Goal: Information Seeking & Learning: Learn about a topic

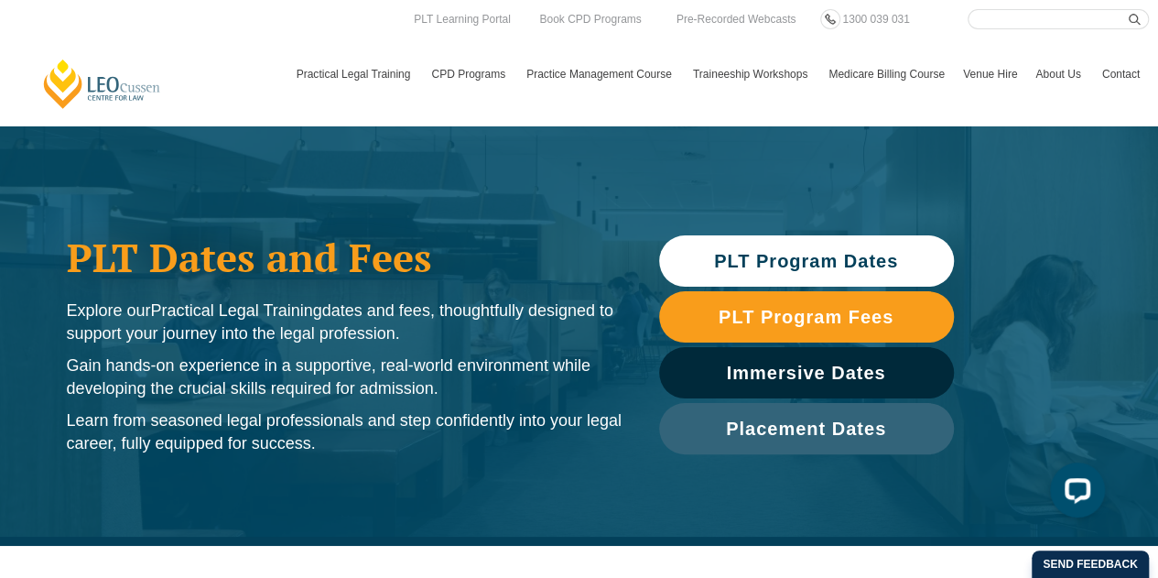
click at [817, 245] on link "PLT Program Dates" at bounding box center [806, 260] width 295 height 51
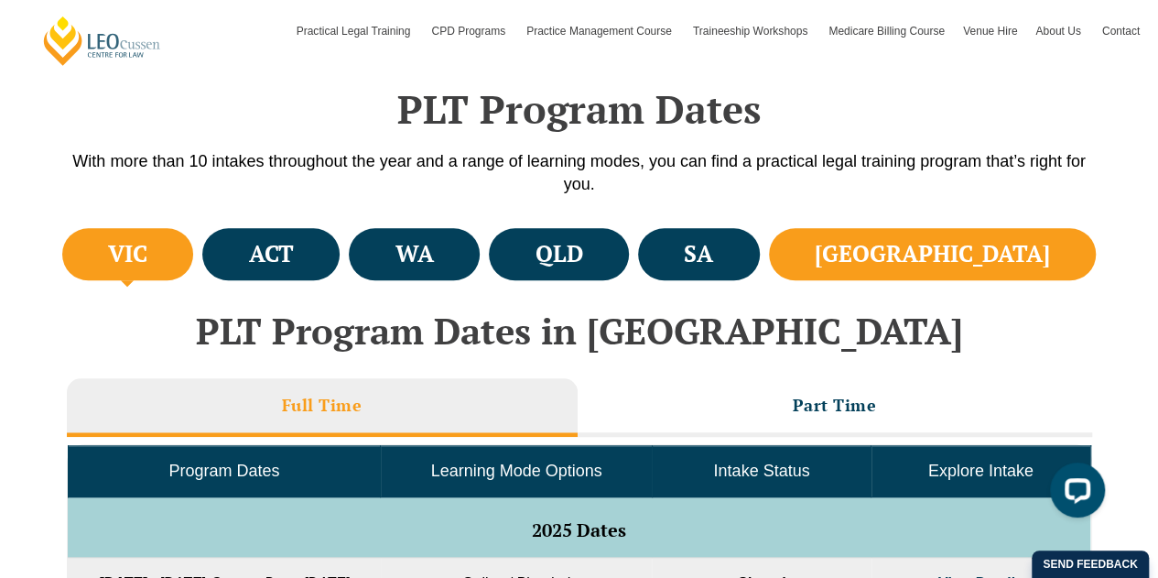
scroll to position [546, 0]
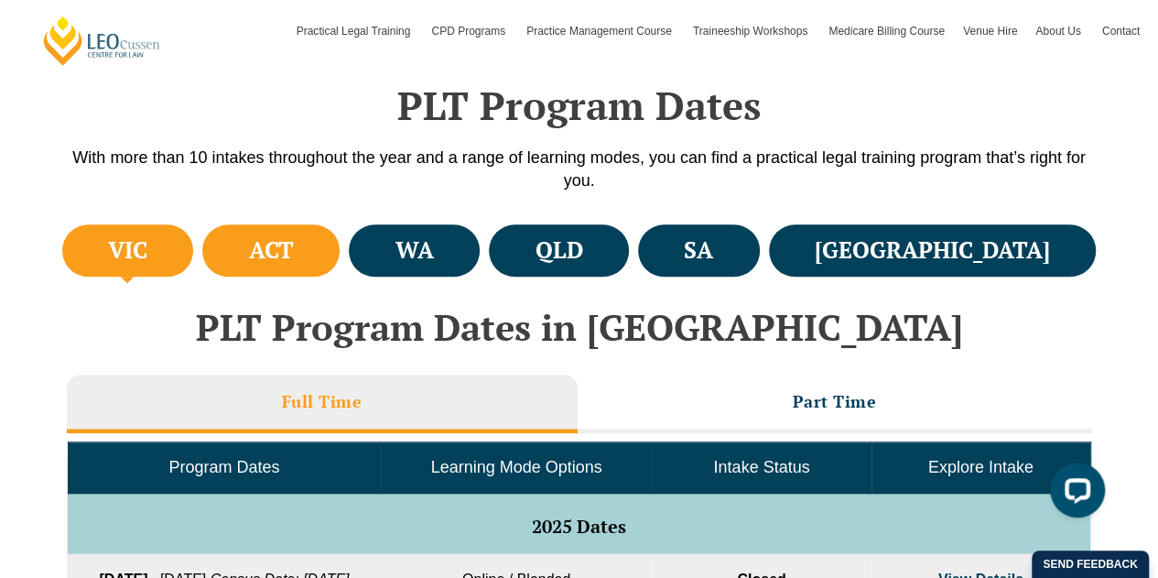
click at [340, 237] on li "ACT" at bounding box center [270, 250] width 137 height 52
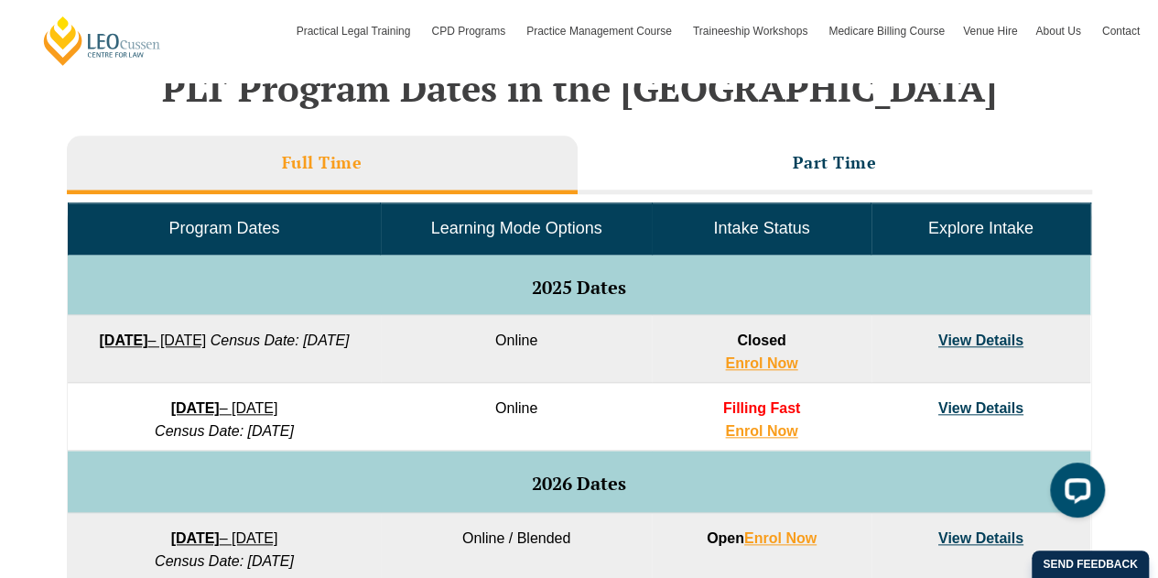
scroll to position [764, 0]
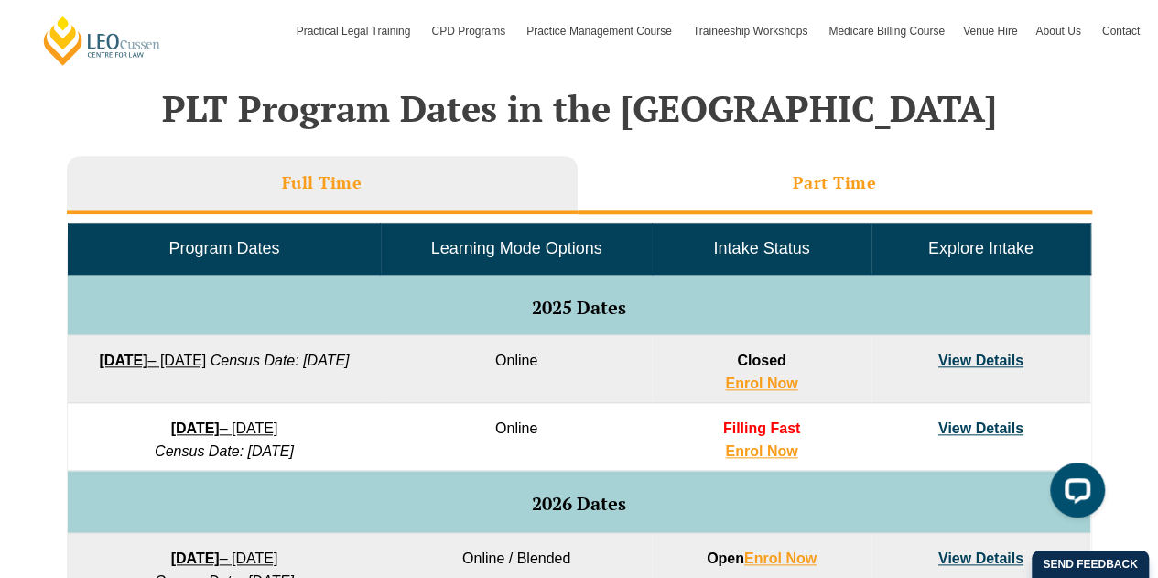
click at [848, 177] on h3 "Part Time" at bounding box center [835, 182] width 84 height 21
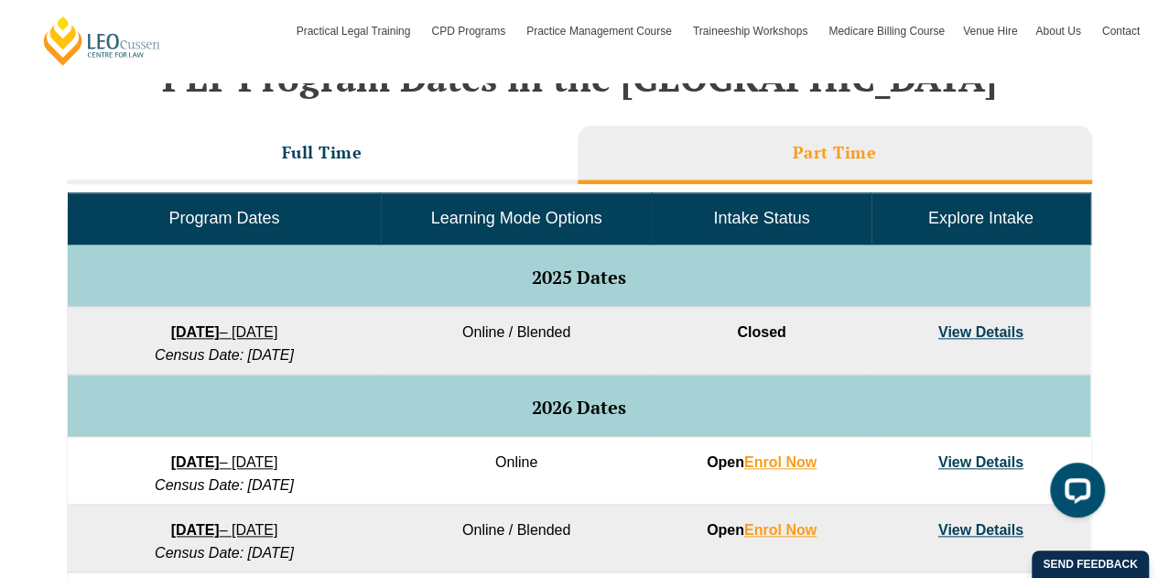
scroll to position [794, 0]
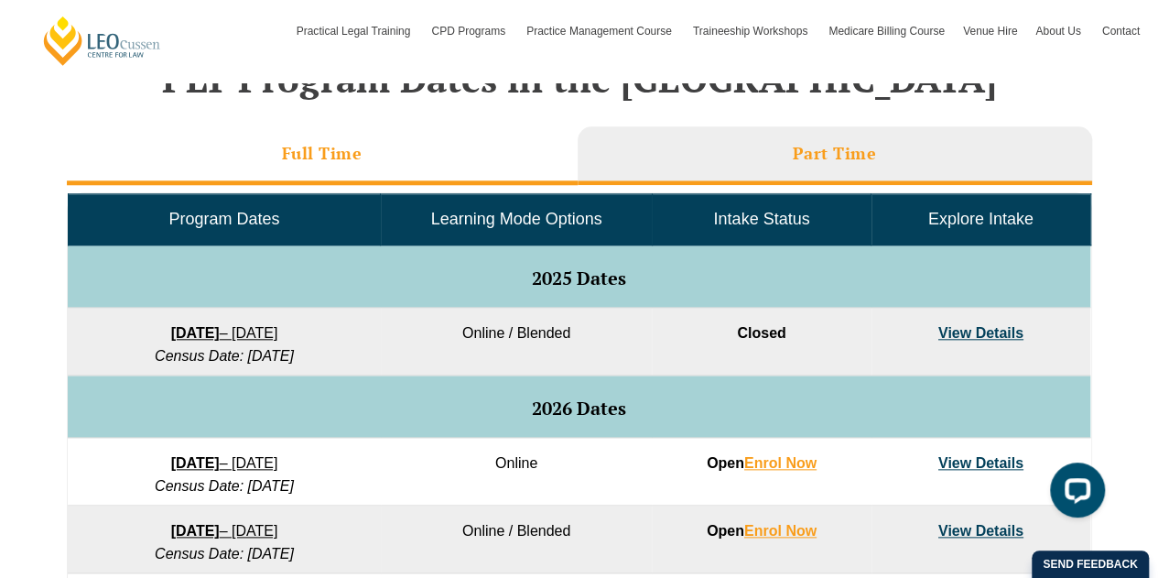
click at [253, 147] on li "Full Time" at bounding box center [322, 155] width 511 height 59
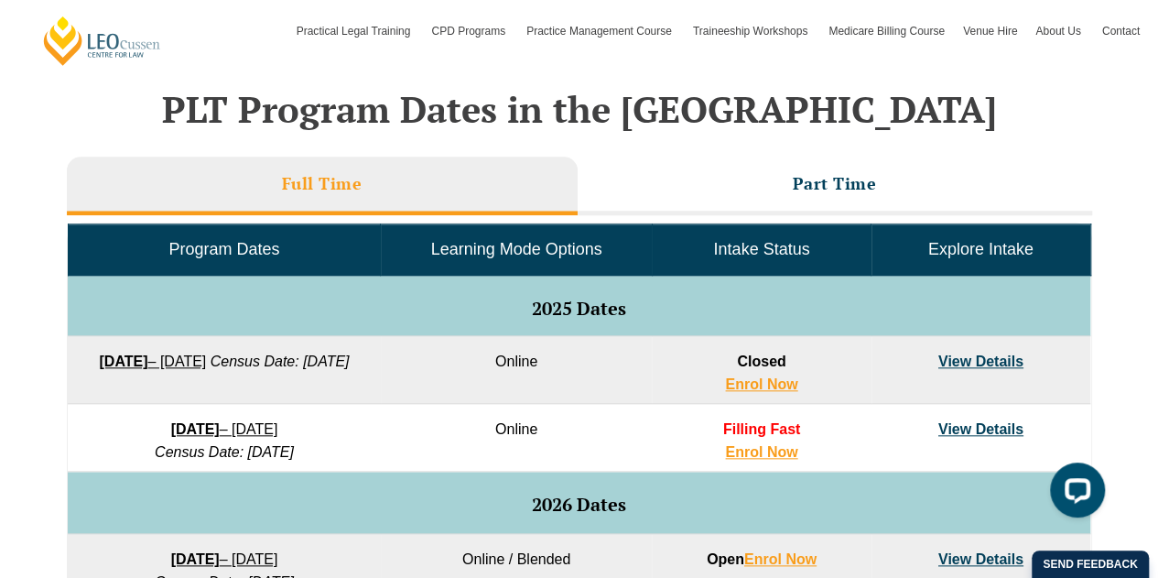
scroll to position [728, 0]
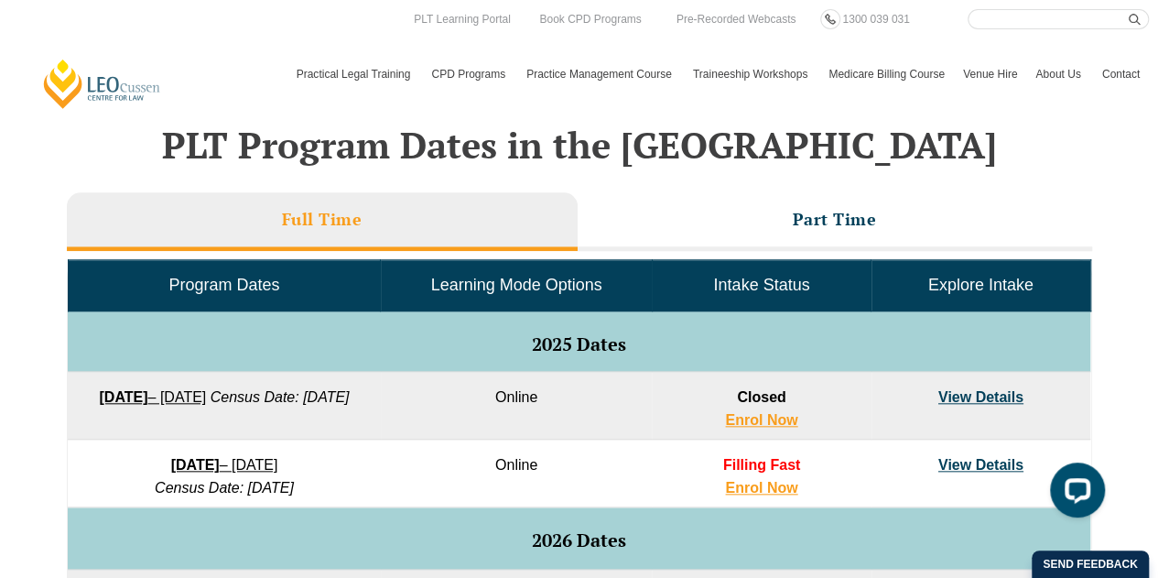
click at [977, 466] on link "View Details" at bounding box center [980, 465] width 85 height 16
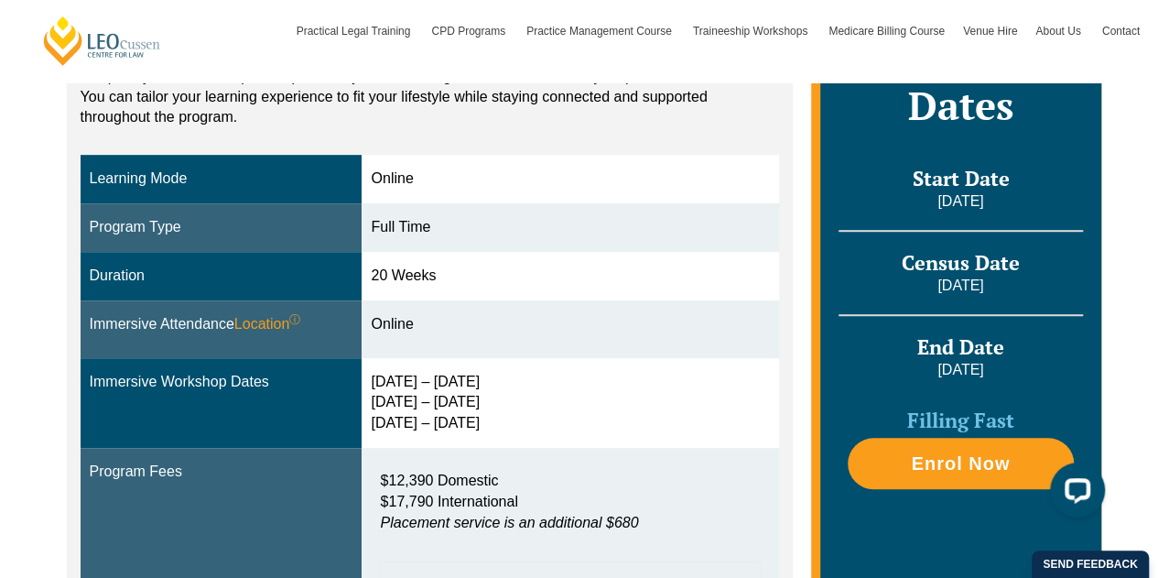
scroll to position [466, 0]
